Goal: Task Accomplishment & Management: Complete application form

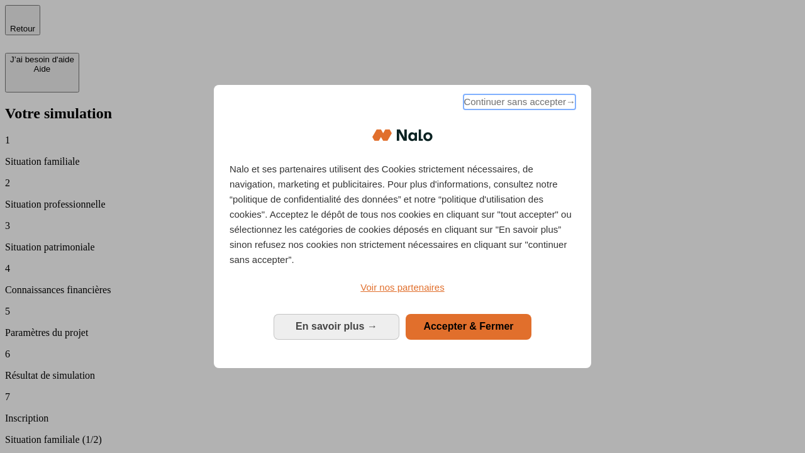
click at [518, 104] on span "Continuer sans accepter →" at bounding box center [520, 101] width 112 height 15
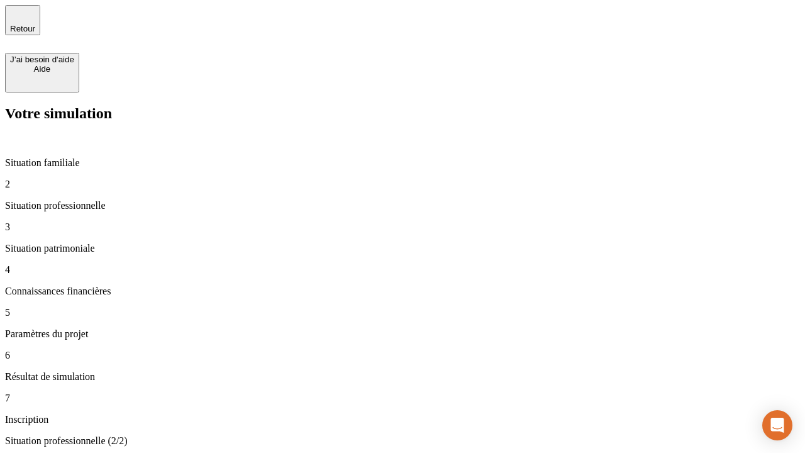
type input "30 000"
type input "40 000"
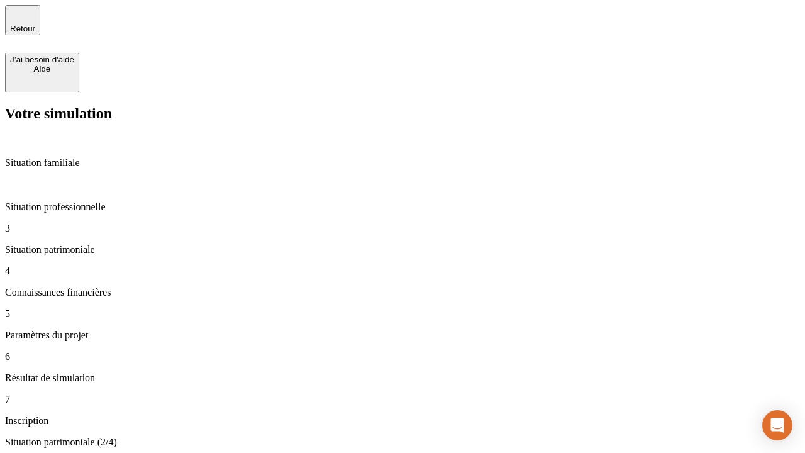
type input "1 100"
type input "20"
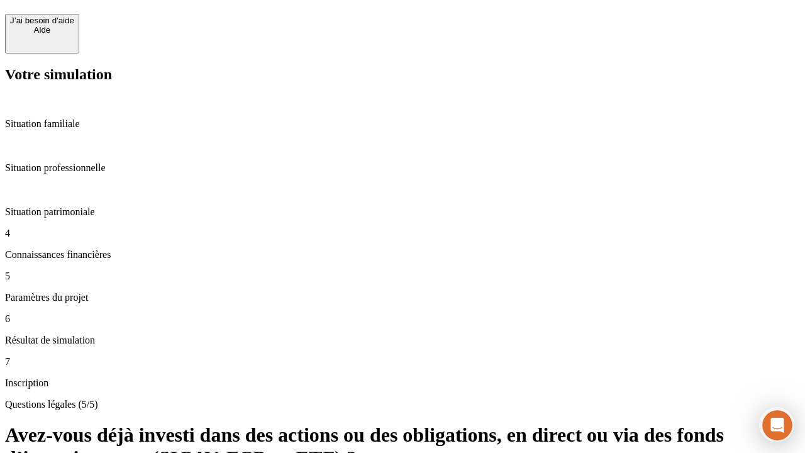
scroll to position [11, 0]
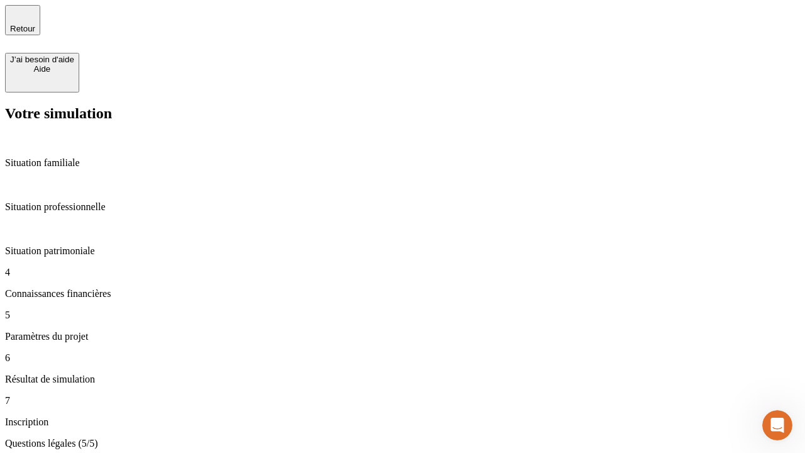
type input "40"
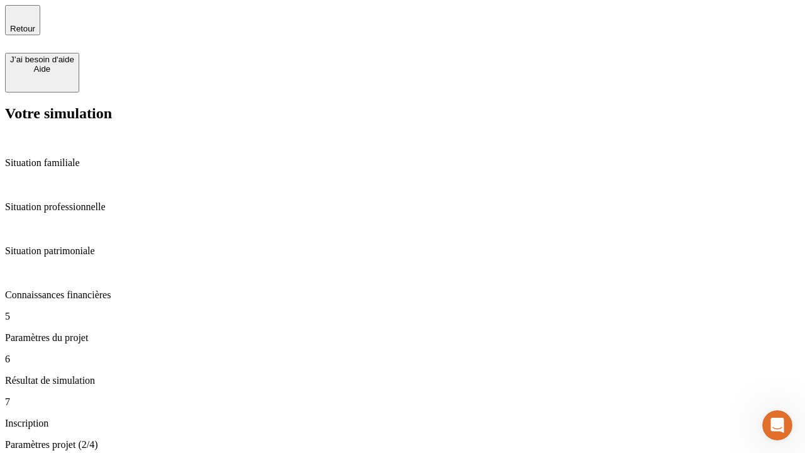
type input "62"
type input "50 000"
type input "640"
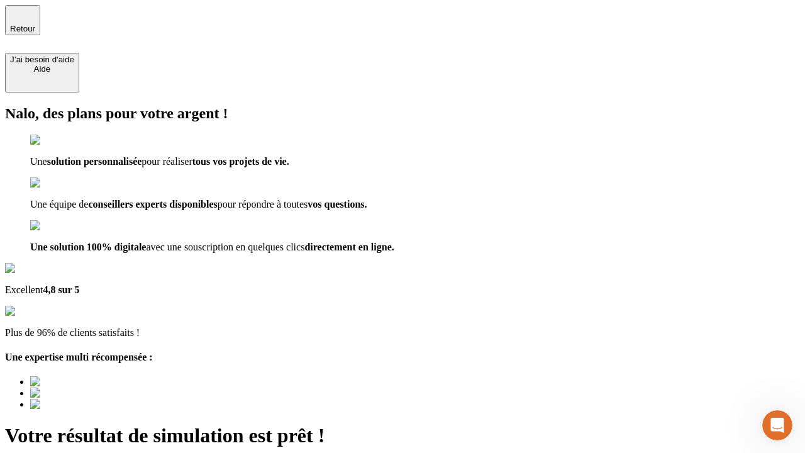
type input "[EMAIL_ADDRESS][DOMAIN_NAME]"
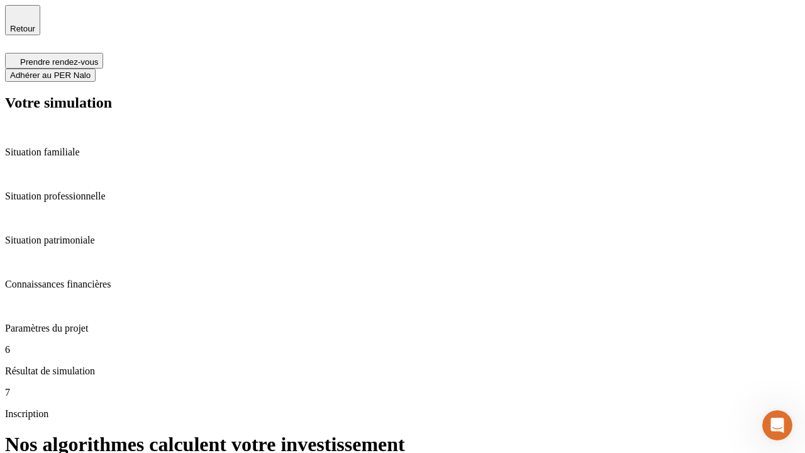
scroll to position [5, 0]
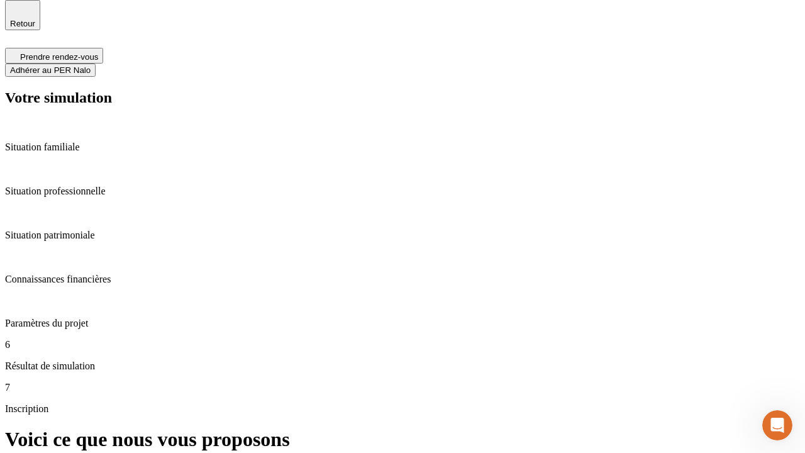
click at [91, 65] on span "Adhérer au PER Nalo" at bounding box center [50, 69] width 81 height 9
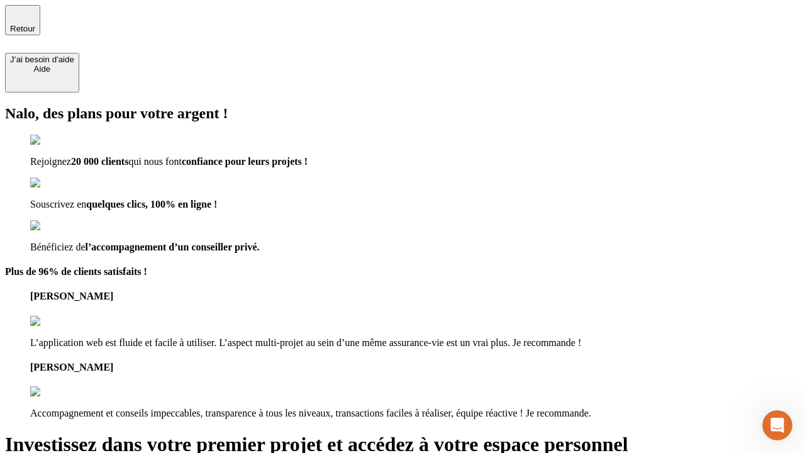
type input "[PERSON_NAME][EMAIL_ADDRESS][DOMAIN_NAME]"
